Goal: Navigation & Orientation: Find specific page/section

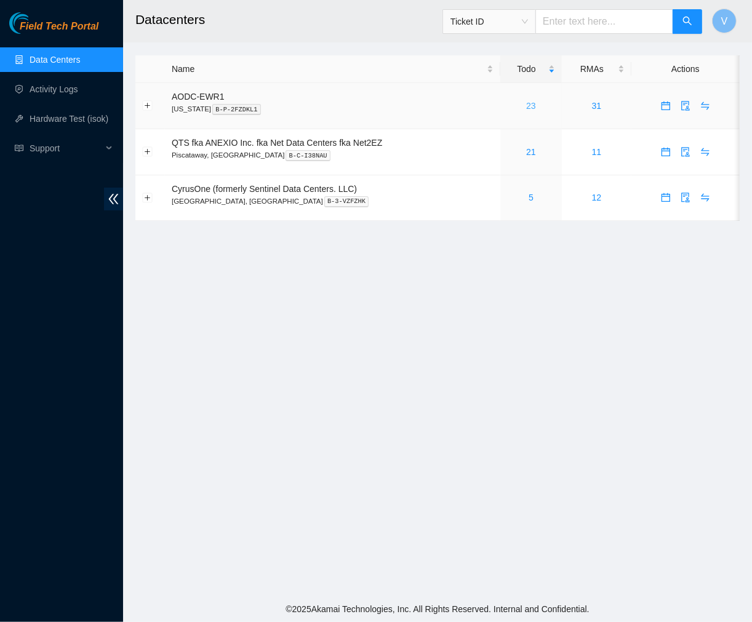
click at [530, 101] on link "23" at bounding box center [531, 106] width 10 height 10
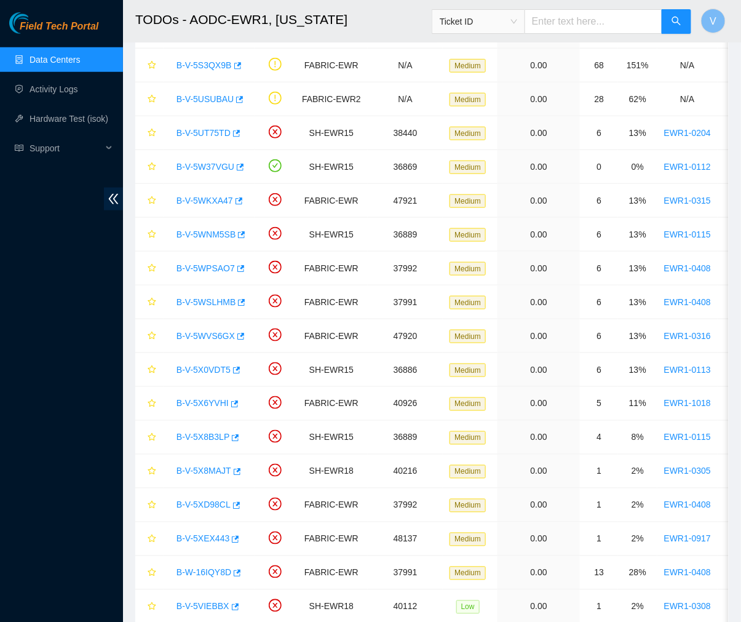
scroll to position [287, 0]
click at [352, 31] on h2 "TODOs - AODC-EWR1, [US_STATE]" at bounding box center [386, 19] width 502 height 39
